Goal: Navigation & Orientation: Find specific page/section

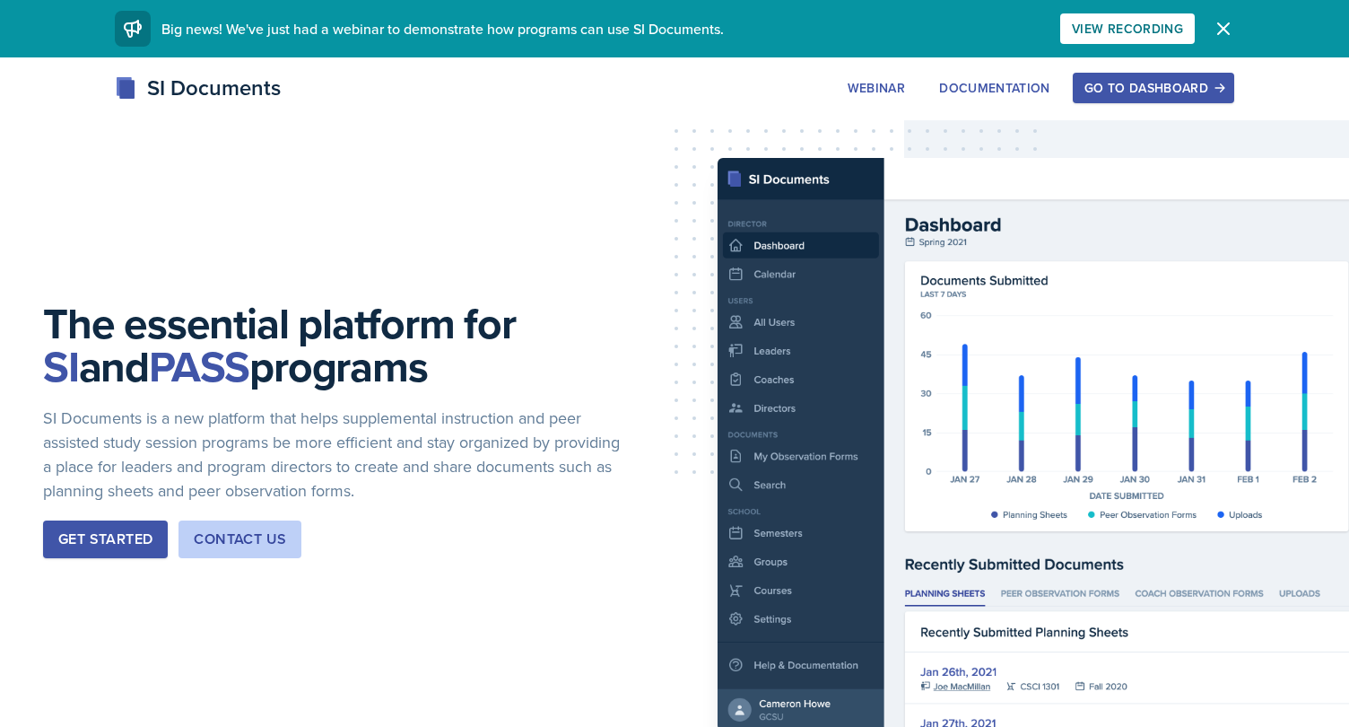
click at [1136, 76] on button "Go to Dashboard" at bounding box center [1153, 88] width 161 height 30
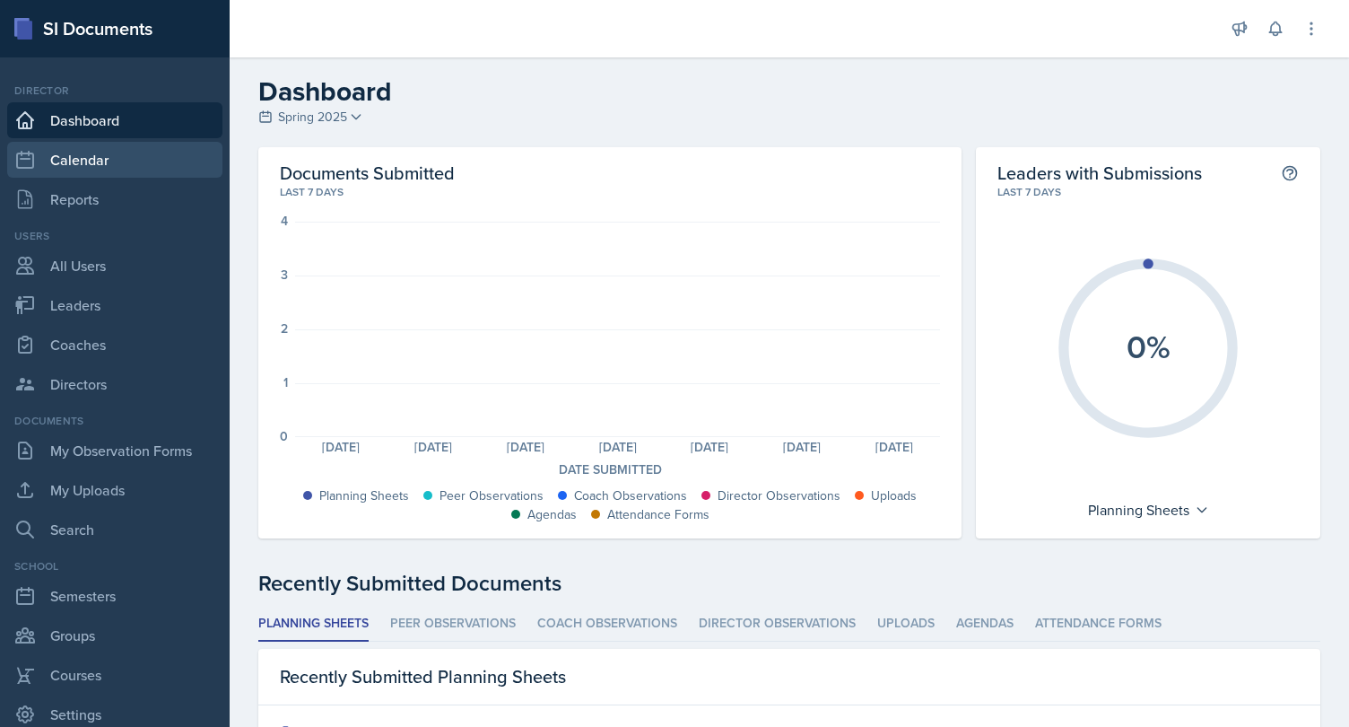
click at [130, 144] on link "Calendar" at bounding box center [114, 160] width 215 height 36
